Goal: Task Accomplishment & Management: Use online tool/utility

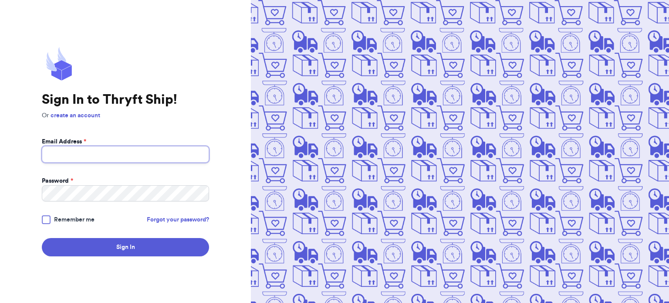
type input "[EMAIL_ADDRESS][DOMAIN_NAME]"
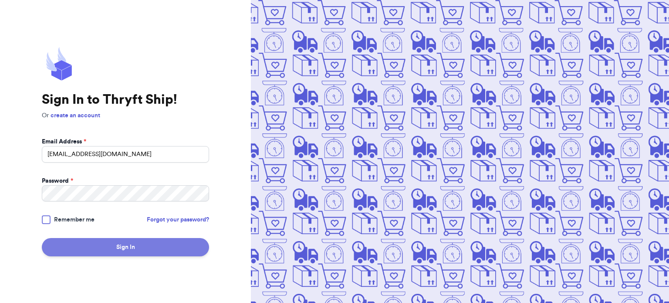
click at [129, 244] on button "Sign In" at bounding box center [125, 247] width 167 height 18
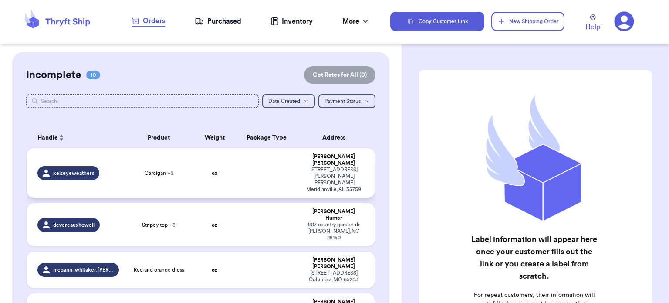
click at [152, 170] on span "Cardigan + 2" at bounding box center [159, 173] width 29 height 7
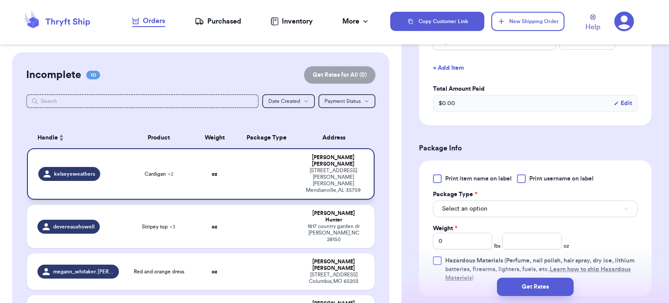
scroll to position [340, 0]
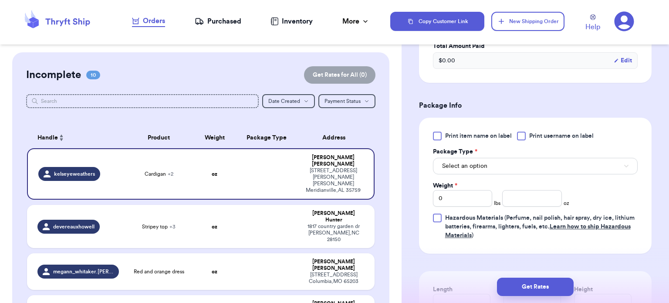
click at [502, 166] on button "Select an option" at bounding box center [535, 166] width 205 height 17
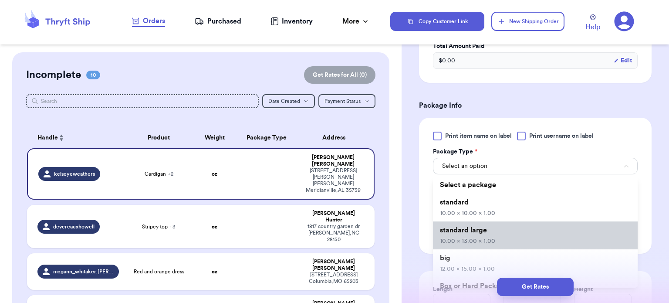
click at [500, 238] on li "standard large 10.00 x 13.00 x 1.00" at bounding box center [535, 235] width 205 height 28
type input "10"
type input "13"
type input "1"
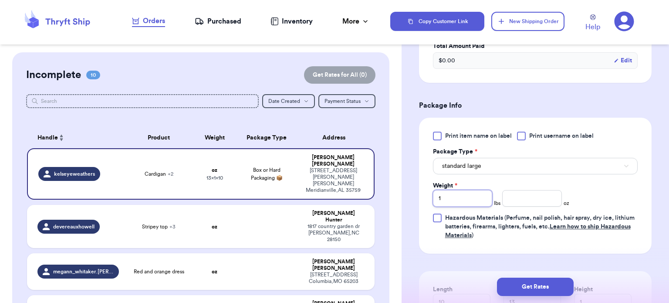
type input "1"
type input "6.9"
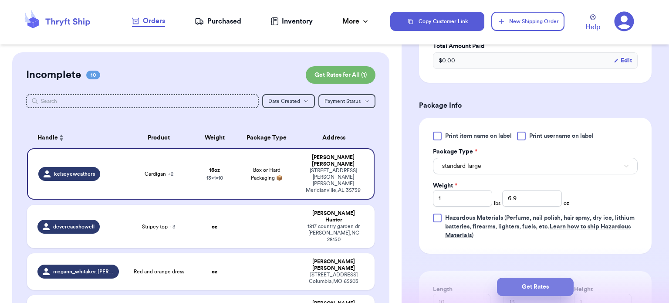
click at [530, 292] on button "Get Rates" at bounding box center [535, 287] width 77 height 18
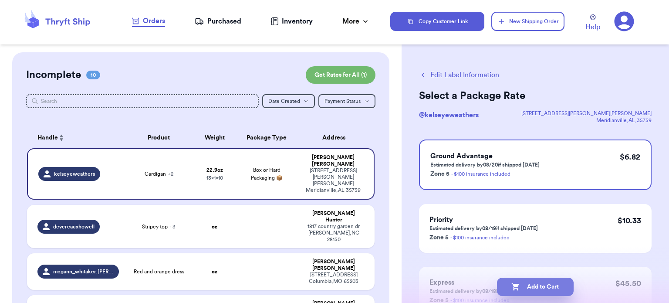
click at [534, 288] on button "Add to Cart" at bounding box center [535, 287] width 77 height 18
checkbox input "true"
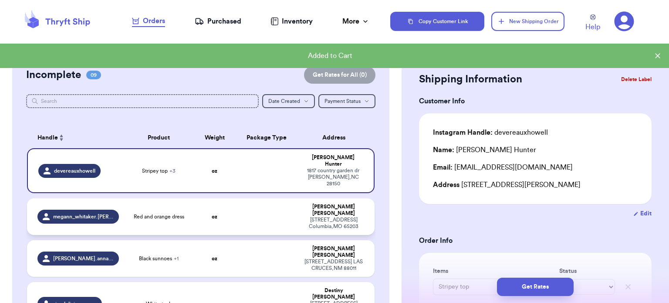
click at [260, 204] on td at bounding box center [267, 216] width 63 height 37
type input "Red and orange dress"
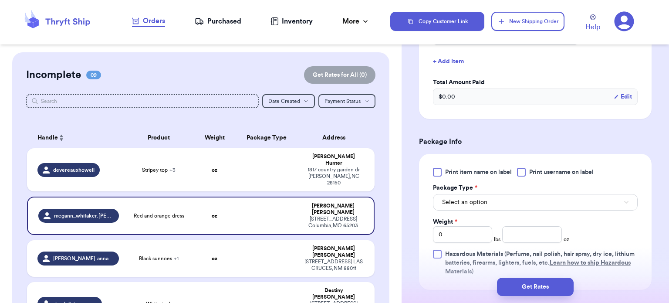
scroll to position [272, 0]
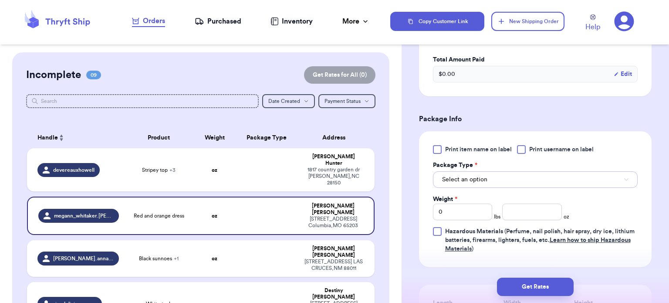
click at [499, 181] on button "Select an option" at bounding box center [535, 179] width 205 height 17
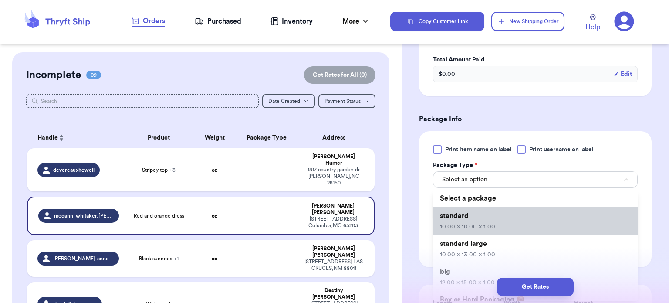
click at [496, 219] on li "standard 10.00 x 10.00 x 1.00" at bounding box center [535, 221] width 205 height 28
type input "10"
type input "1"
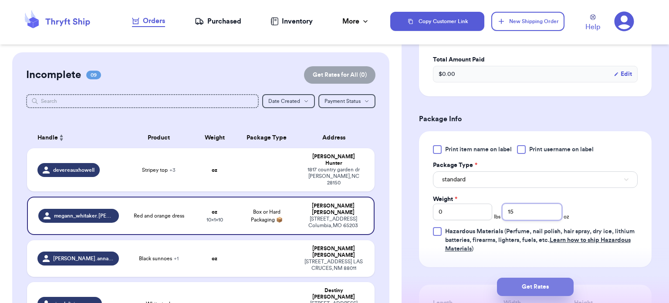
type input "15"
click at [544, 294] on button "Get Rates" at bounding box center [535, 287] width 77 height 18
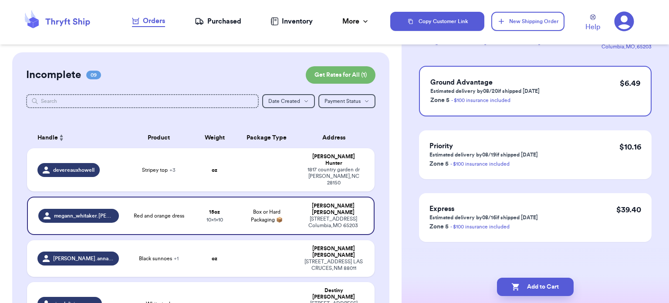
scroll to position [0, 0]
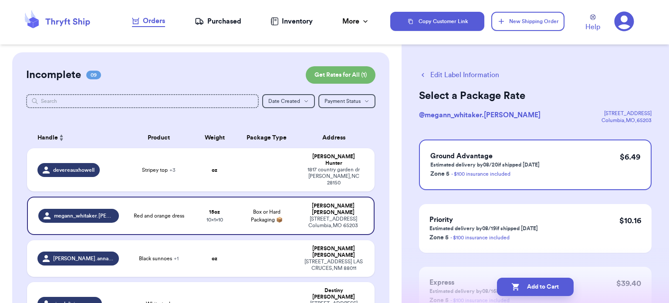
click at [549, 292] on button "Add to Cart" at bounding box center [535, 287] width 77 height 18
checkbox input "true"
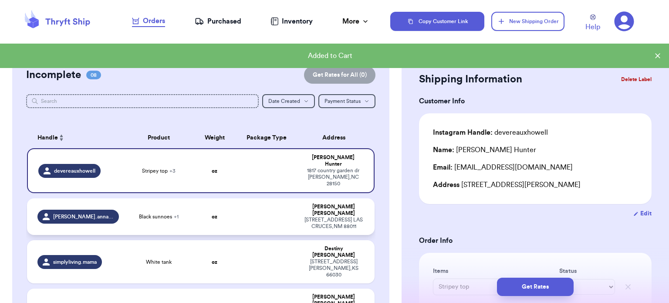
click at [228, 204] on td "oz" at bounding box center [215, 216] width 42 height 37
type input "Black sunnoes"
type input "Black joggers"
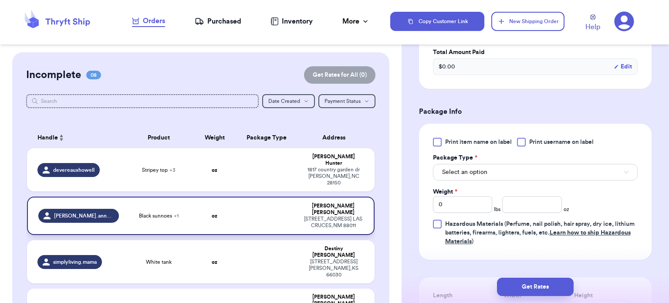
scroll to position [321, 0]
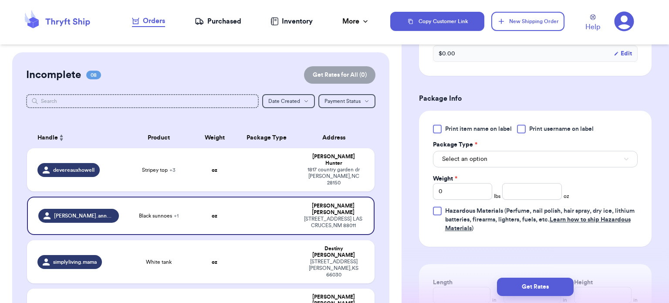
click at [562, 167] on button "Select an option" at bounding box center [535, 159] width 205 height 17
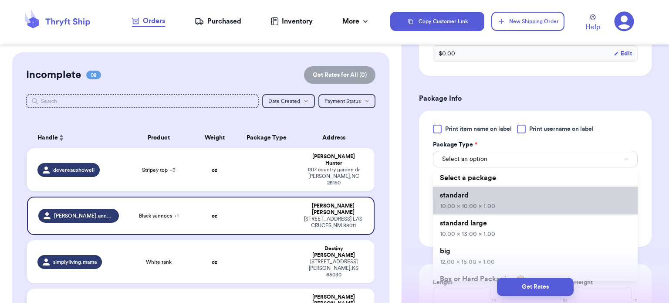
click at [491, 209] on span "10.00 x 10.00 x 1.00" at bounding box center [467, 206] width 55 height 6
type input "10"
type input "1"
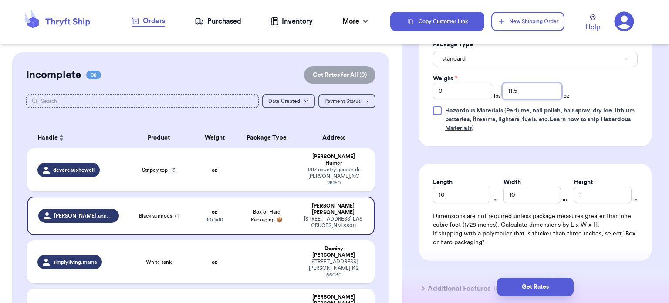
scroll to position [424, 0]
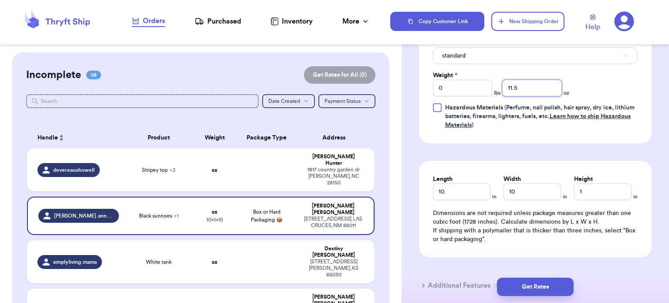
type input "11.5"
click at [526, 200] on input "10" at bounding box center [533, 192] width 58 height 17
type input "12"
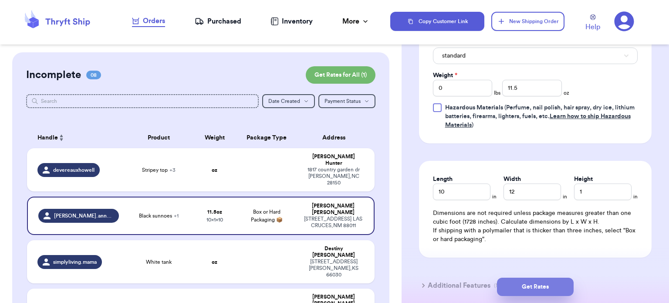
click at [524, 286] on button "Get Rates" at bounding box center [535, 287] width 77 height 18
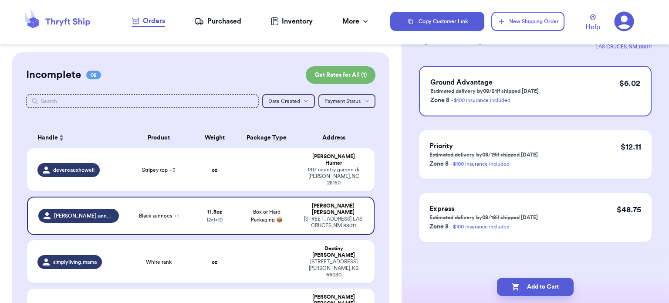
scroll to position [0, 0]
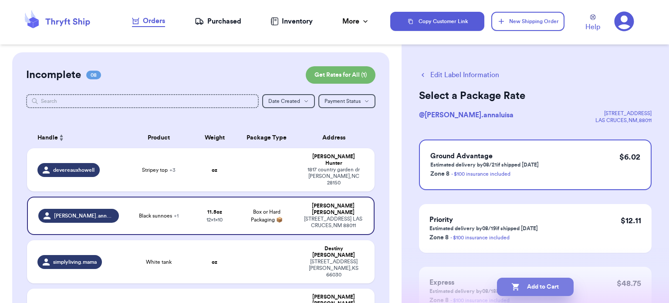
click at [520, 290] on icon "button" at bounding box center [516, 286] width 9 height 9
checkbox input "true"
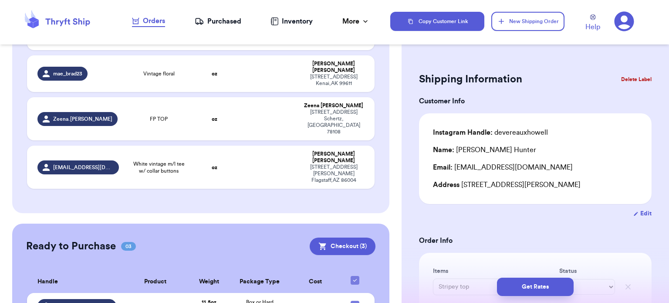
scroll to position [316, 0]
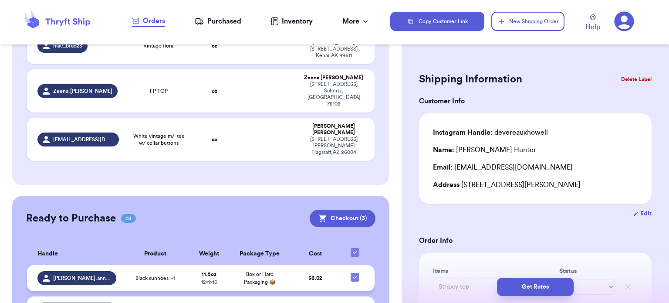
click at [136, 275] on span "Black sunnoes + 1" at bounding box center [156, 278] width 40 height 7
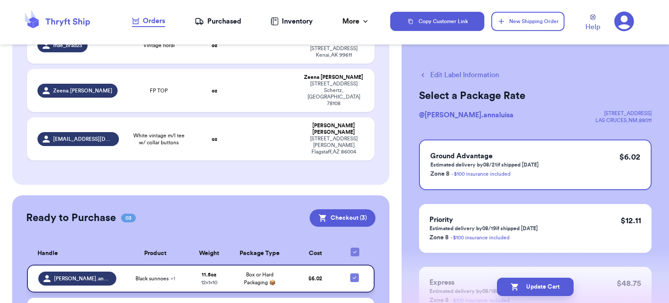
click at [445, 71] on button "Edit Label Information" at bounding box center [459, 75] width 80 height 10
checkbox input "false"
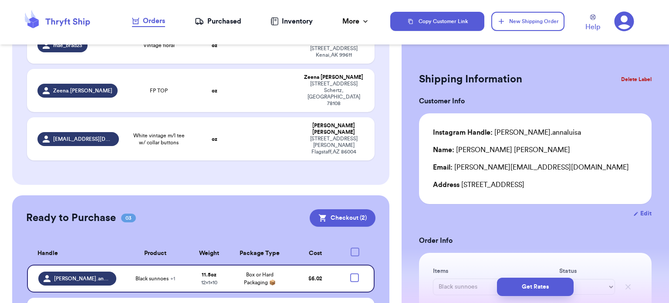
checkbox input "true"
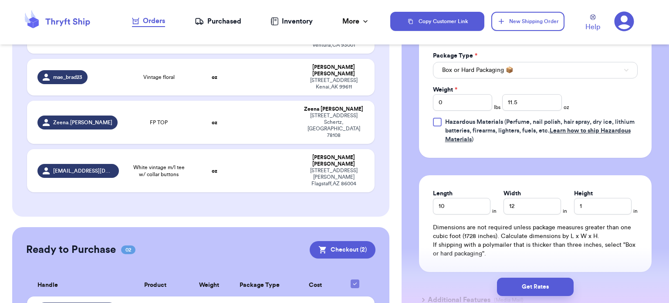
scroll to position [409, 0]
click at [537, 215] on input "12" at bounding box center [533, 206] width 58 height 17
type input "1"
type input "7"
click at [534, 286] on button "Get Rates" at bounding box center [535, 287] width 77 height 18
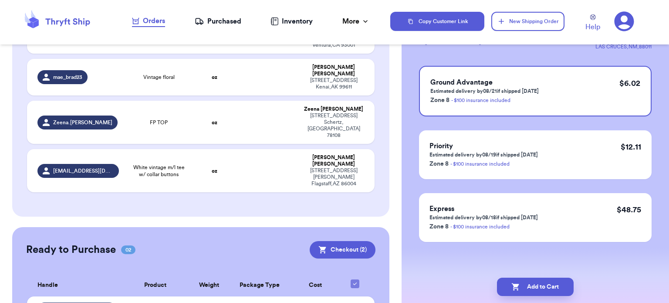
scroll to position [0, 0]
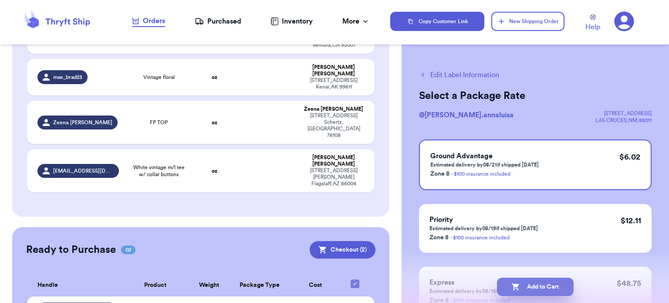
click at [543, 289] on button "Add to Cart" at bounding box center [535, 287] width 77 height 18
checkbox input "true"
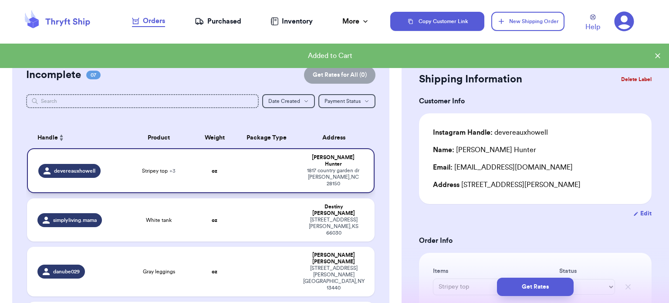
click at [178, 178] on td "Stripey top + 3" at bounding box center [159, 170] width 70 height 45
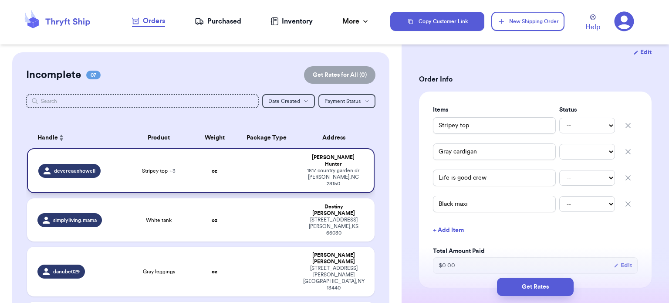
scroll to position [163, 0]
click at [264, 198] on td at bounding box center [267, 219] width 63 height 43
type input "White tank"
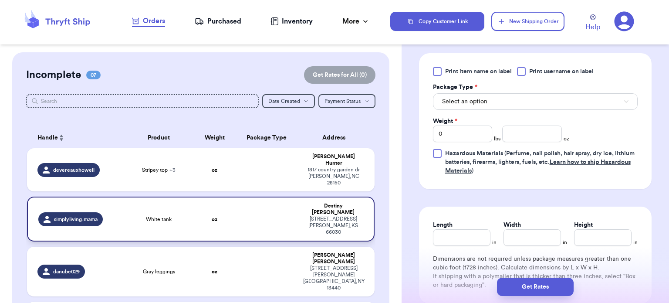
scroll to position [352, 0]
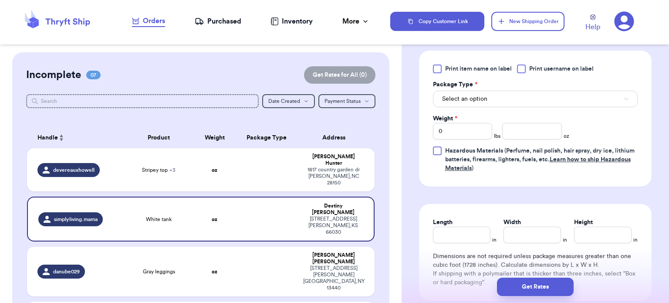
click at [561, 98] on button "Select an option" at bounding box center [535, 99] width 205 height 17
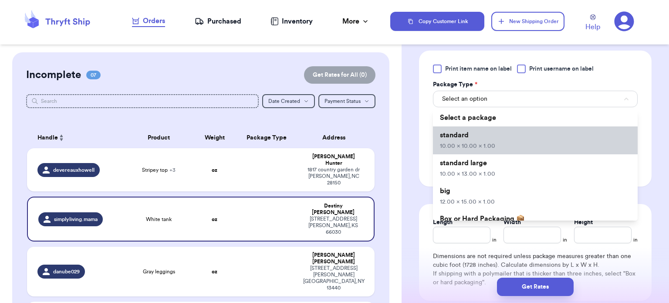
click at [536, 139] on li "standard 10.00 x 10.00 x 1.00" at bounding box center [535, 140] width 205 height 28
type input "10"
type input "1"
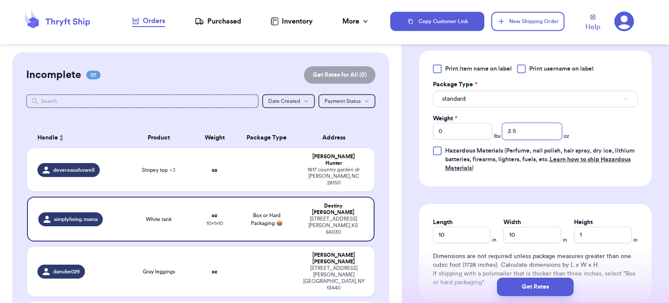
type input "2.5"
type input "7"
type input "6"
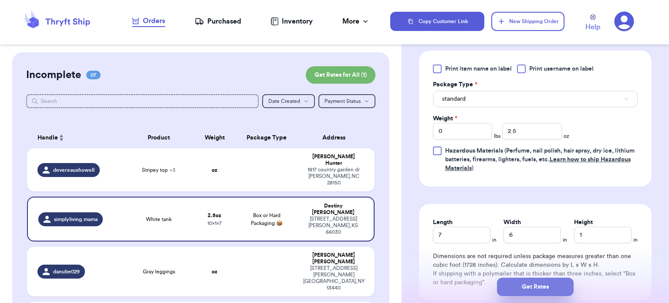
click at [534, 289] on button "Get Rates" at bounding box center [535, 287] width 77 height 18
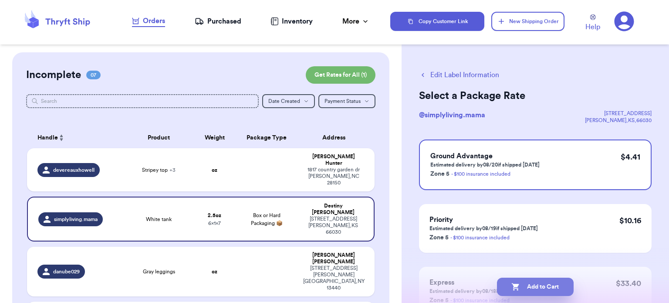
click at [534, 291] on button "Add to Cart" at bounding box center [535, 287] width 77 height 18
checkbox input "true"
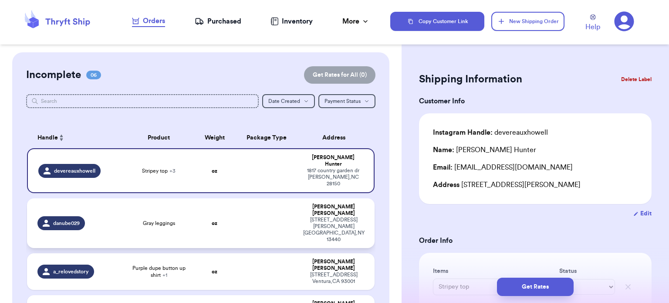
click at [236, 200] on td at bounding box center [267, 223] width 63 height 50
type input "Gray leggings"
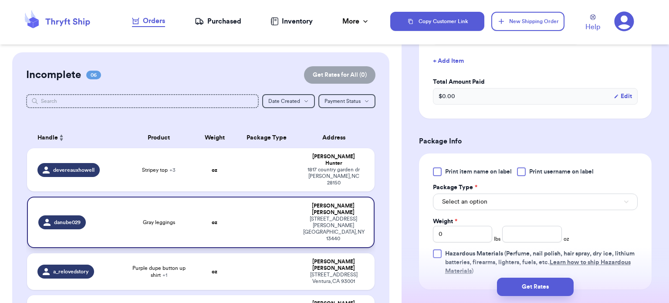
scroll to position [250, 0]
click at [550, 204] on button "Select an option" at bounding box center [535, 201] width 205 height 17
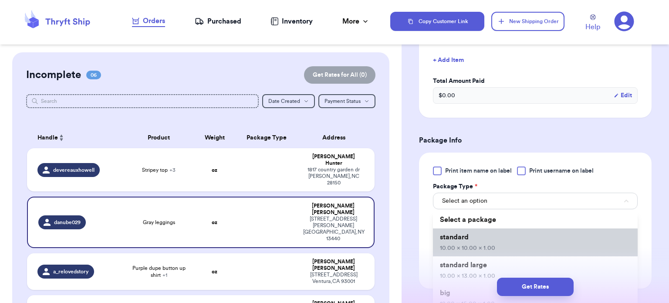
click at [523, 242] on li "standard 10.00 x 10.00 x 1.00" at bounding box center [535, 242] width 205 height 28
type input "10"
type input "1"
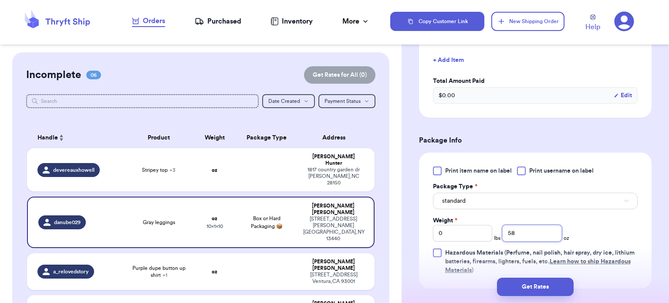
type input "5"
type input "8.5"
click at [537, 284] on button "Get Rates" at bounding box center [535, 287] width 77 height 18
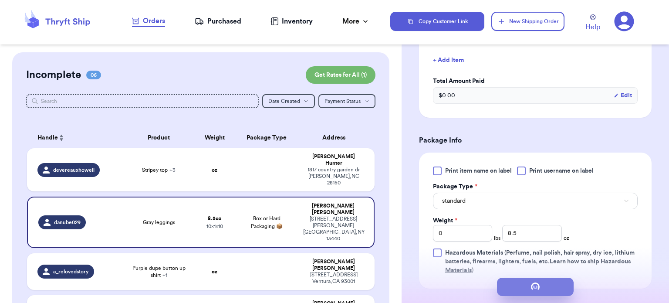
scroll to position [0, 0]
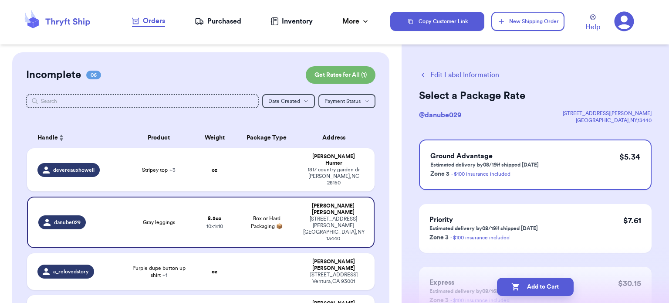
click at [528, 291] on button "Add to Cart" at bounding box center [535, 287] width 77 height 18
checkbox input "true"
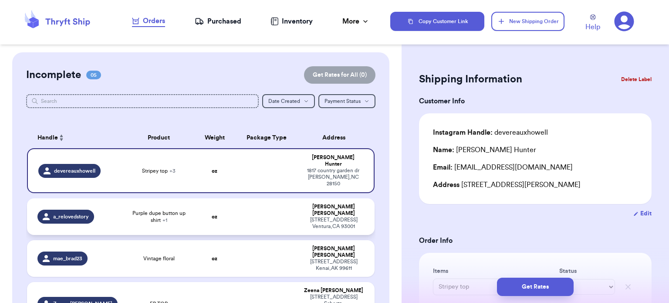
click at [270, 203] on td at bounding box center [267, 216] width 63 height 37
type input "Purple dupe button up shirt"
type input "Fleece wide leg lounge pant"
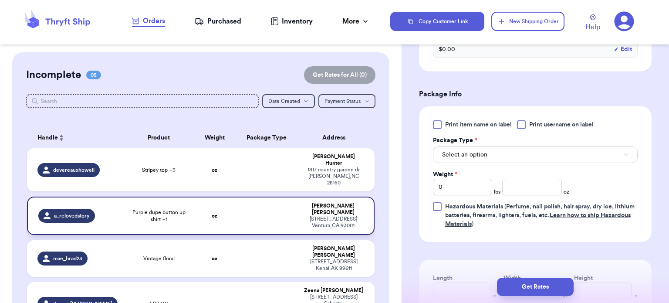
scroll to position [356, 0]
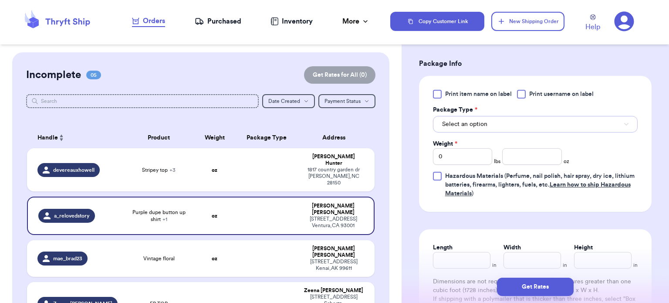
click at [565, 123] on button "Select an option" at bounding box center [535, 124] width 205 height 17
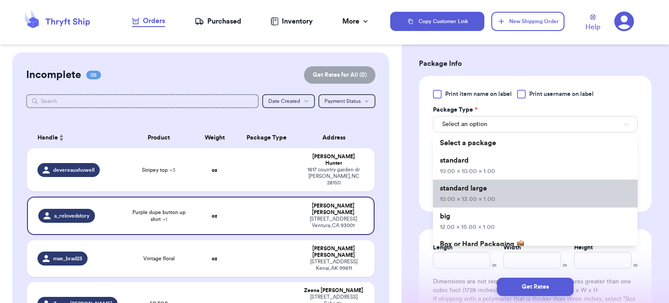
click at [526, 194] on li "standard large 10.00 x 13.00 x 1.00" at bounding box center [535, 194] width 205 height 28
type input "10"
type input "13"
type input "1"
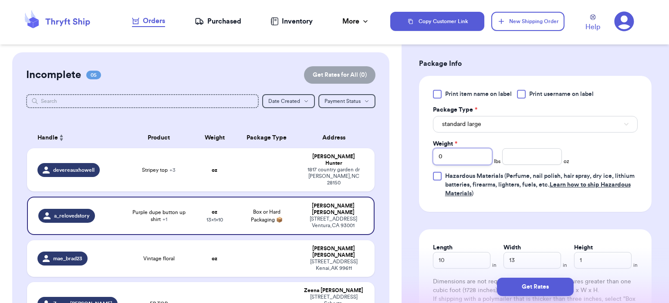
type input "1"
type input "11.2"
type input "11"
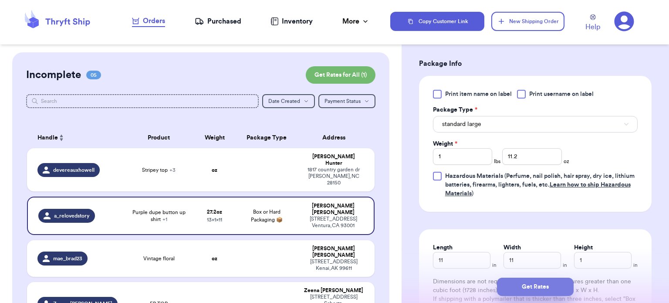
click at [524, 279] on button "Get Rates" at bounding box center [535, 287] width 77 height 18
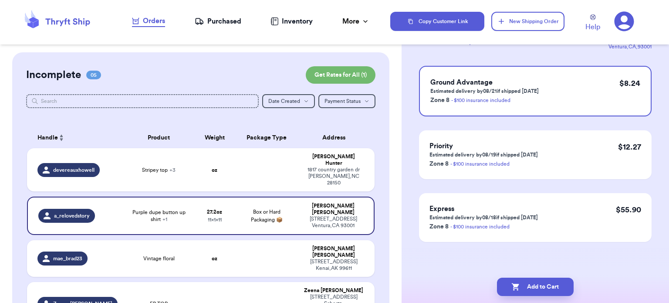
scroll to position [0, 0]
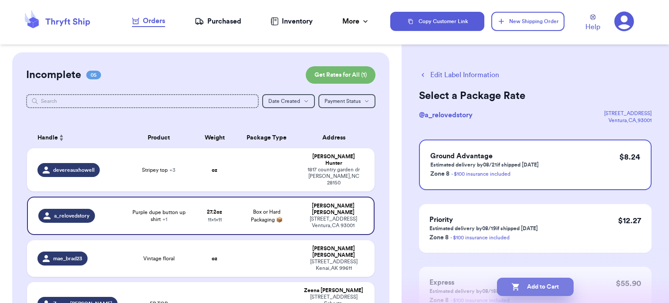
click at [528, 289] on button "Add to Cart" at bounding box center [535, 287] width 77 height 18
checkbox input "true"
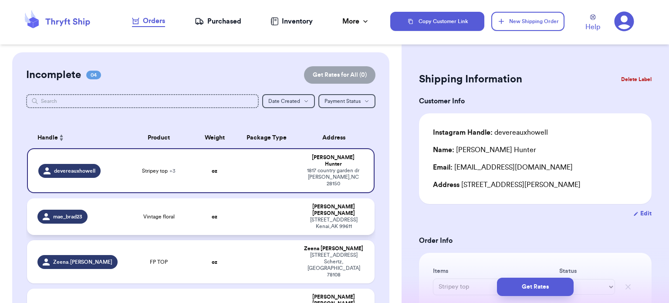
click at [247, 203] on td at bounding box center [267, 216] width 63 height 37
type input "Vintage floral"
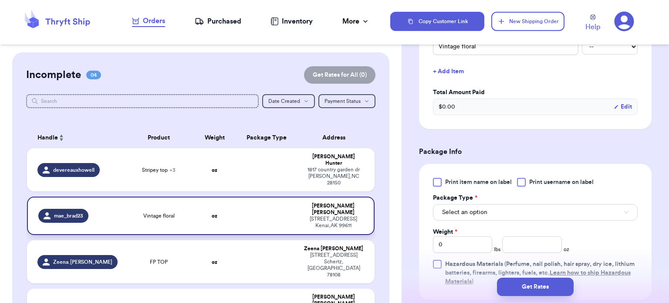
scroll to position [241, 0]
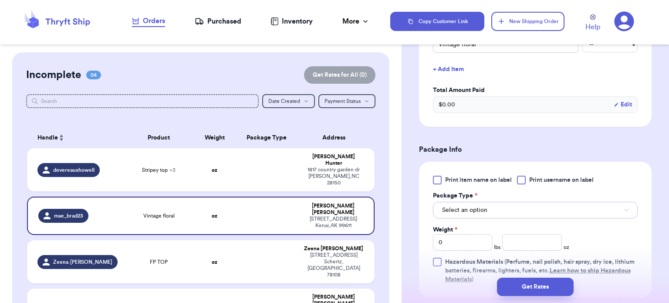
click at [530, 207] on button "Select an option" at bounding box center [535, 210] width 205 height 17
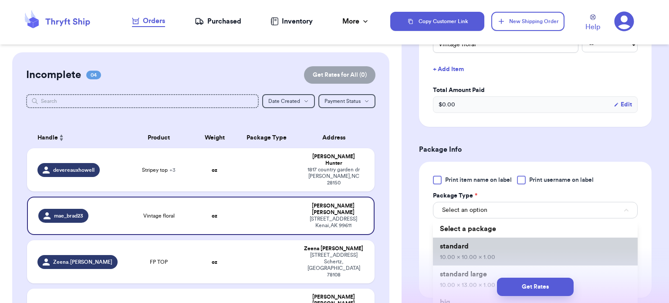
click at [507, 257] on li "standard 10.00 x 10.00 x 1.00" at bounding box center [535, 252] width 205 height 28
type input "10"
type input "1"
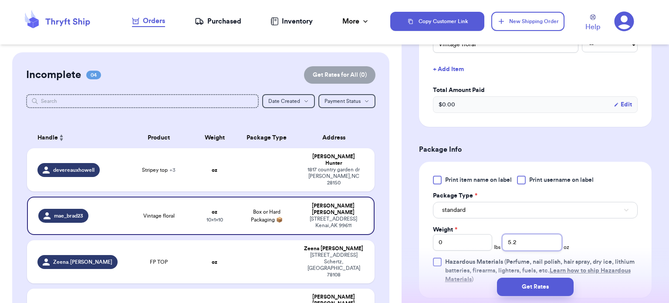
type input "5.2"
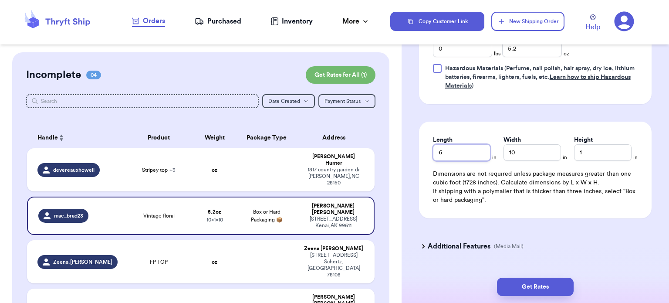
type input "6"
type input "9"
click at [532, 284] on button "Get Rates" at bounding box center [535, 287] width 77 height 18
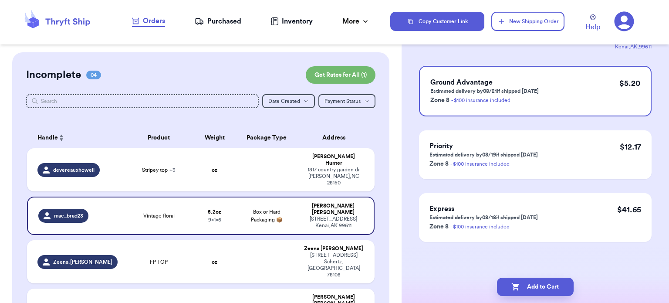
scroll to position [0, 0]
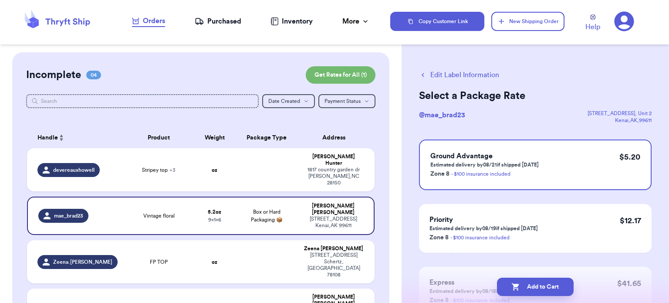
click at [528, 289] on button "Add to Cart" at bounding box center [535, 287] width 77 height 18
checkbox input "true"
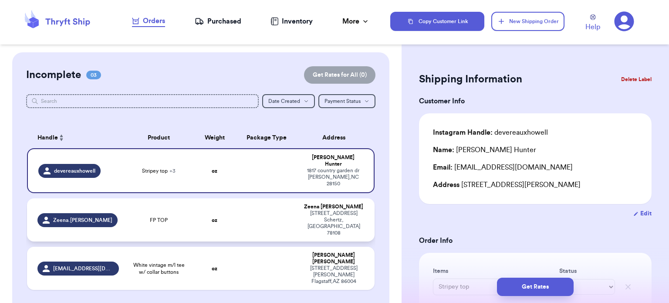
click at [253, 198] on td at bounding box center [267, 219] width 63 height 43
type input "FP TOP"
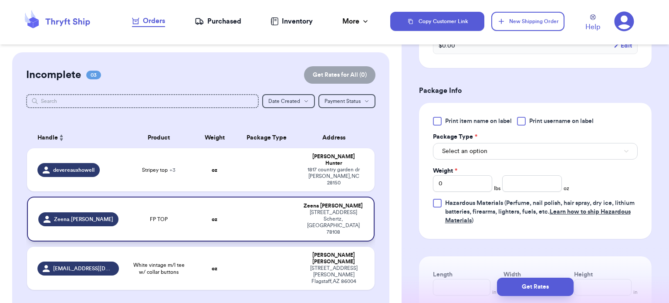
scroll to position [304, 0]
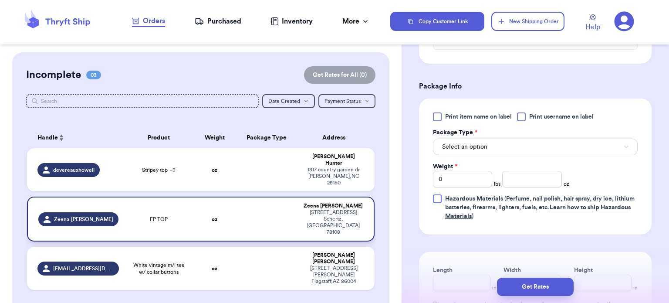
click at [480, 150] on span "Select an option" at bounding box center [464, 147] width 45 height 9
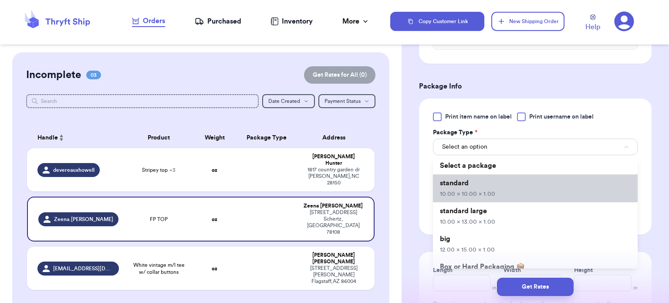
click at [472, 195] on span "10.00 x 10.00 x 1.00" at bounding box center [467, 194] width 55 height 6
type input "10"
type input "1"
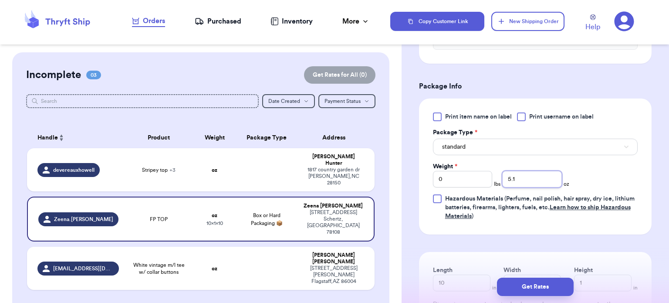
type input "5.1"
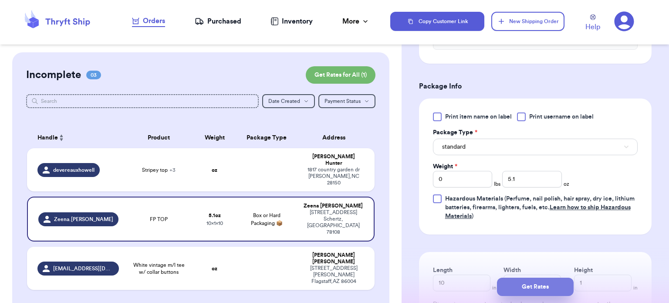
click at [521, 291] on button "Get Rates" at bounding box center [535, 287] width 77 height 18
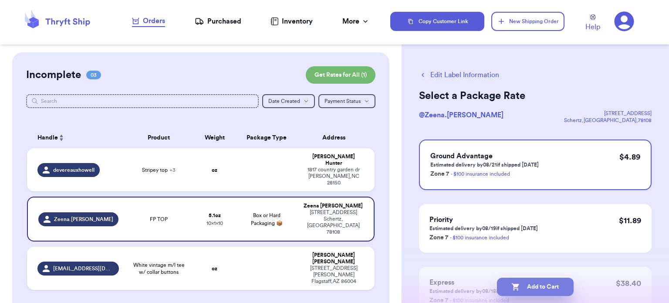
click at [525, 288] on button "Add to Cart" at bounding box center [535, 287] width 77 height 18
checkbox input "true"
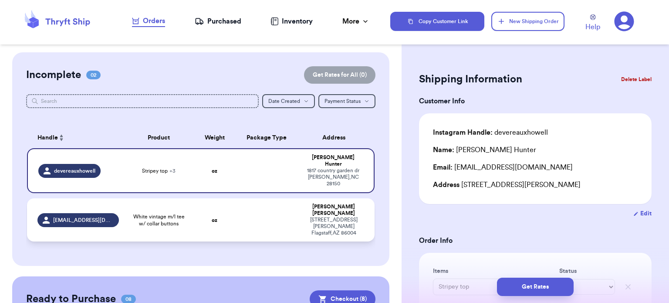
click at [269, 201] on td at bounding box center [267, 219] width 63 height 43
type input "White vintage m/l tee w/ collar buttons"
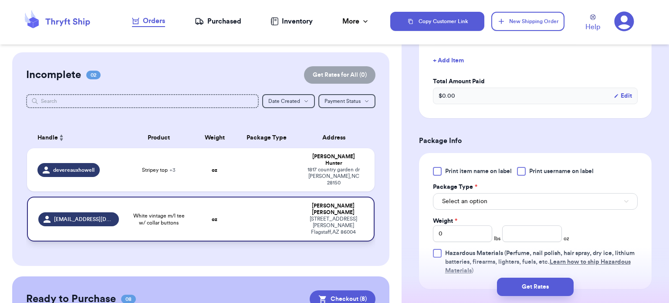
scroll to position [251, 0]
click at [511, 200] on button "Select an option" at bounding box center [535, 200] width 205 height 17
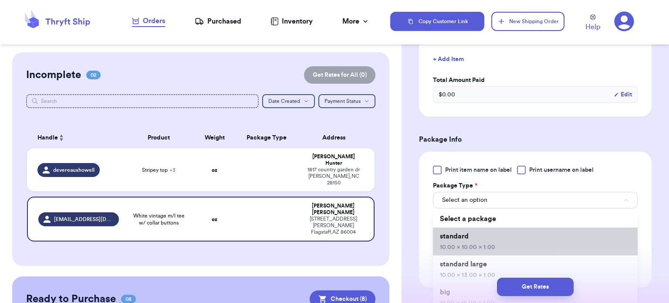
click at [504, 246] on li "standard 10.00 x 10.00 x 1.00" at bounding box center [535, 242] width 205 height 28
type input "10"
type input "1"
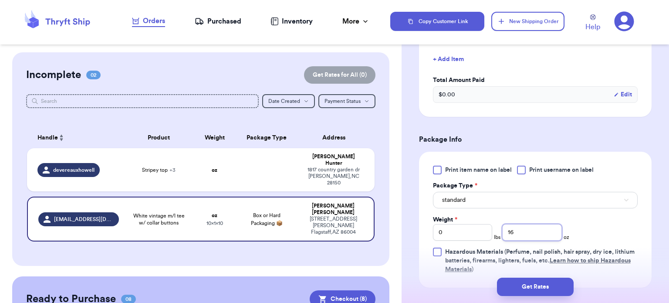
type input "16"
click at [520, 282] on button "Get Rates" at bounding box center [535, 287] width 77 height 18
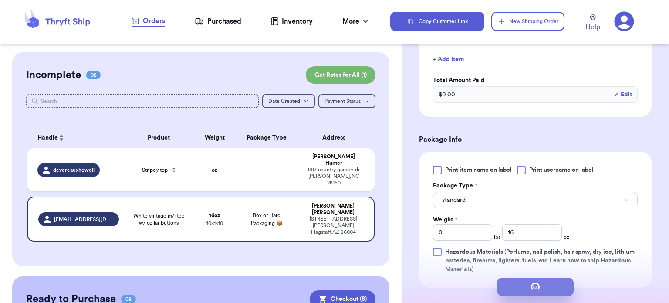
scroll to position [0, 0]
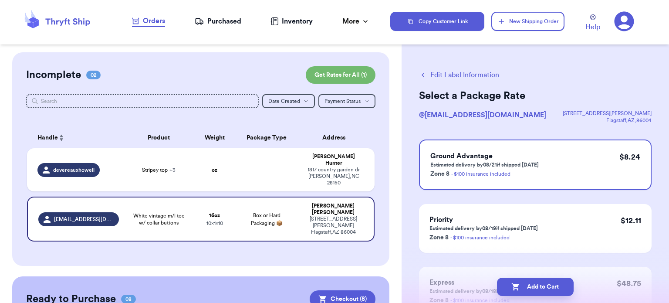
click at [530, 289] on button "Add to Cart" at bounding box center [535, 287] width 77 height 18
checkbox input "true"
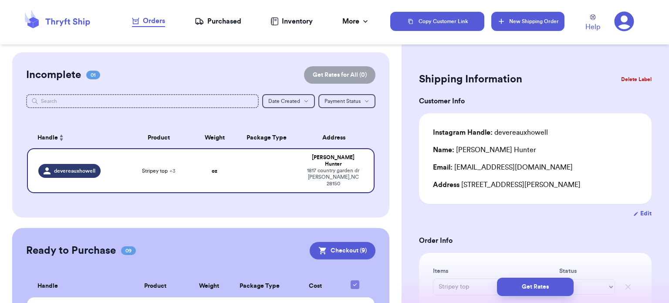
click at [531, 22] on button "New Shipping Order" at bounding box center [528, 21] width 73 height 19
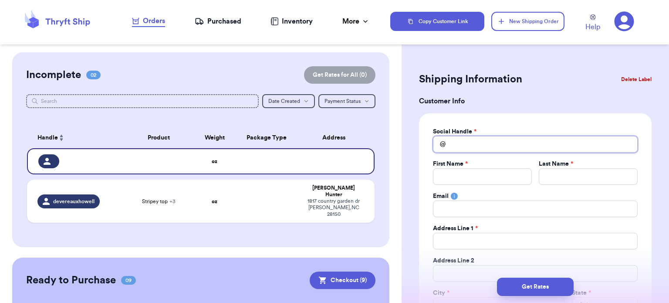
click at [533, 146] on input "Total Amount Paid" at bounding box center [535, 144] width 205 height 17
type input "s"
type input "su"
type input "sus"
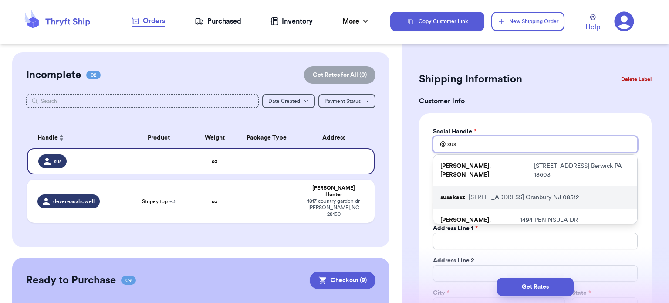
type input "sus"
click at [496, 193] on p "[STREET_ADDRESS][PERSON_NAME]" at bounding box center [524, 197] width 110 height 9
type input "susakasz"
type input "[PERSON_NAME]"
type input "Kasziba"
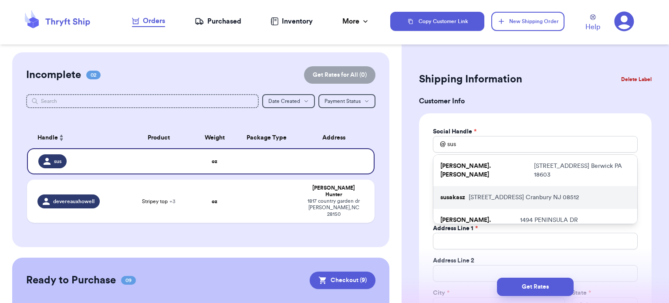
type input "[EMAIL_ADDRESS][DOMAIN_NAME]"
type input "[STREET_ADDRESS]"
type input "Cranbury"
select select "NJ"
type input "08512"
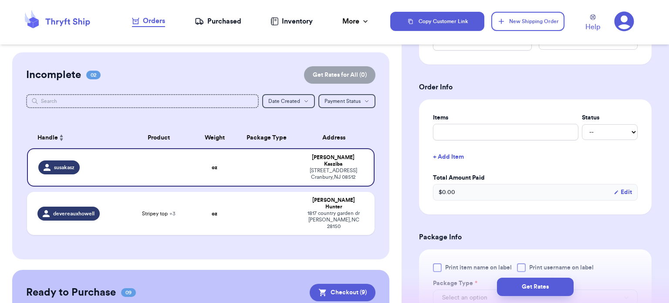
scroll to position [300, 0]
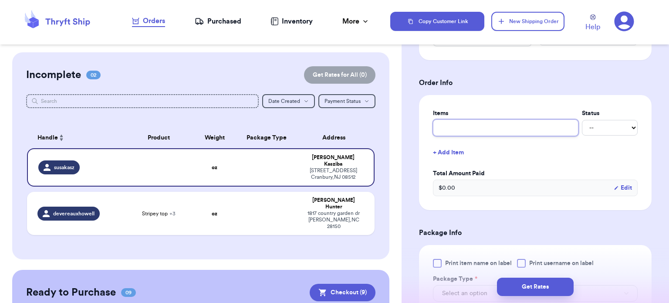
click at [544, 123] on input "text" at bounding box center [506, 127] width 146 height 17
type input "F"
type input "FP"
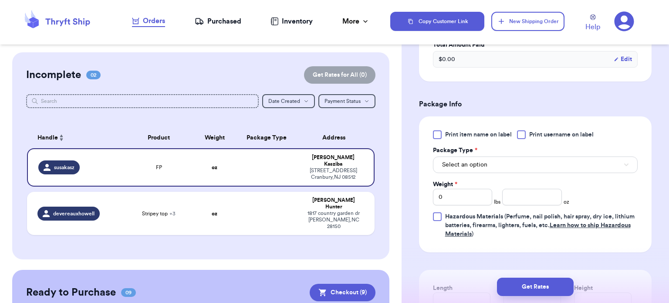
scroll to position [437, 0]
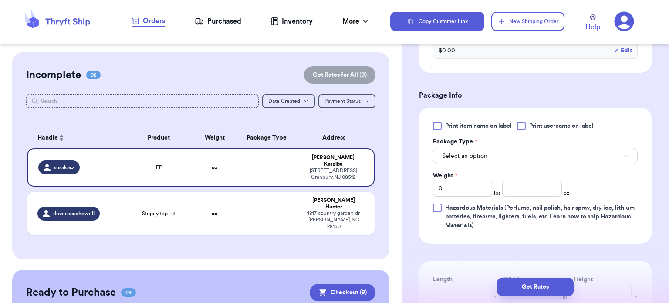
type input "FP"
click at [502, 150] on button "Select an option" at bounding box center [535, 156] width 205 height 17
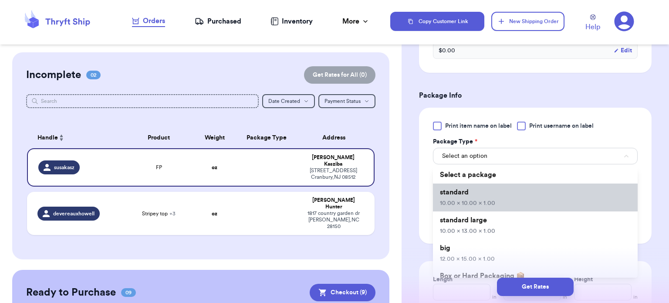
click at [495, 191] on li "standard 10.00 x 10.00 x 1.00" at bounding box center [535, 198] width 205 height 28
type input "10"
type input "1"
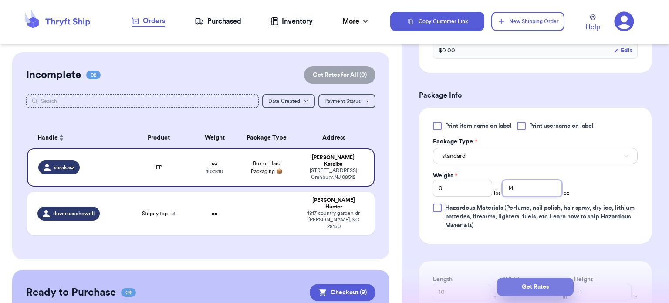
type input "14"
click at [535, 288] on button "Get Rates" at bounding box center [535, 287] width 77 height 18
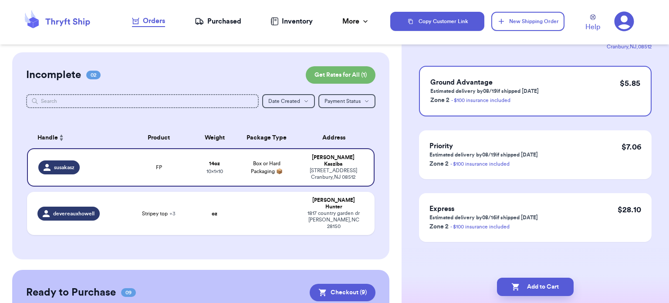
scroll to position [0, 0]
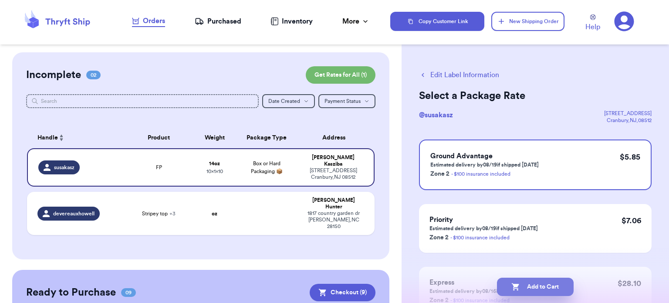
click at [535, 286] on button "Add to Cart" at bounding box center [535, 287] width 77 height 18
checkbox input "true"
